Goal: Task Accomplishment & Management: Use online tool/utility

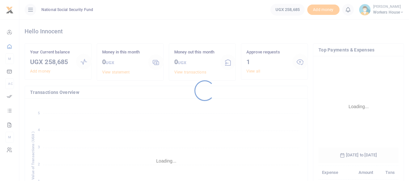
scroll to position [101, 75]
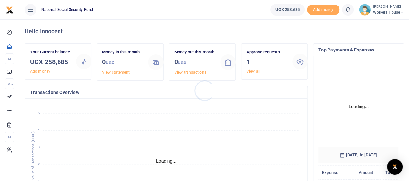
click at [255, 71] on div at bounding box center [204, 90] width 409 height 181
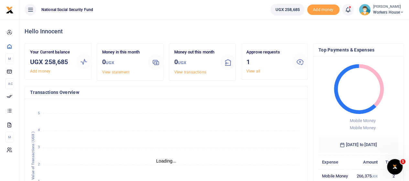
scroll to position [0, 0]
click at [257, 72] on link "View all" at bounding box center [253, 71] width 14 height 5
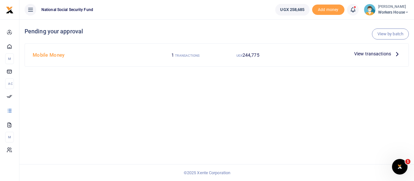
click at [382, 55] on span "View transactions" at bounding box center [372, 53] width 37 height 7
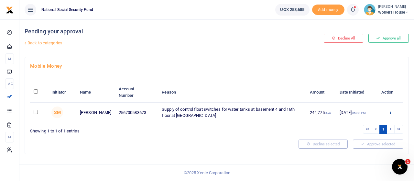
click at [391, 111] on icon at bounding box center [390, 112] width 4 height 5
click at [362, 121] on link "Approve" at bounding box center [366, 122] width 51 height 9
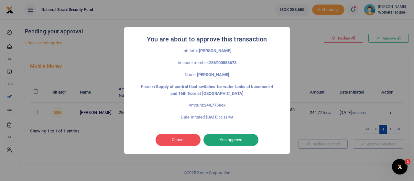
click at [229, 141] on button "Yes approve" at bounding box center [230, 139] width 55 height 12
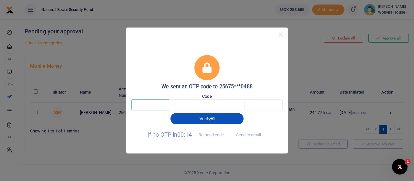
click at [152, 106] on input "text" at bounding box center [150, 104] width 38 height 11
type input "4"
type input "0"
type input "7"
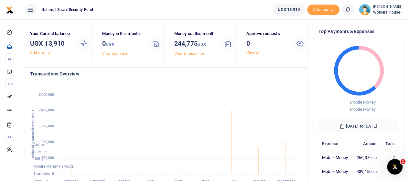
scroll to position [8, 0]
